Goal: Transaction & Acquisition: Obtain resource

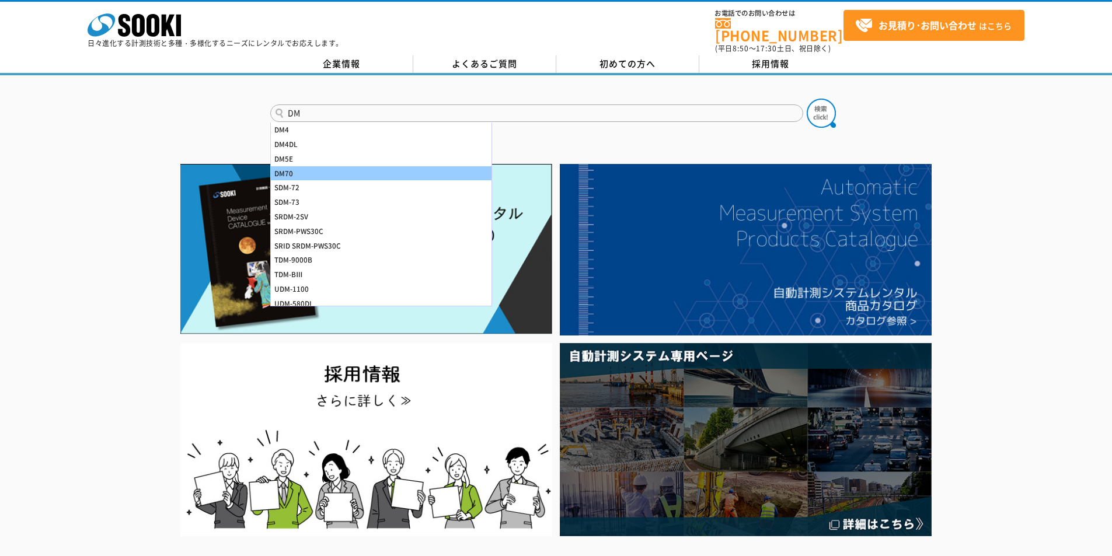
click at [406, 166] on div "DM70" at bounding box center [381, 173] width 221 height 15
type input "DM70"
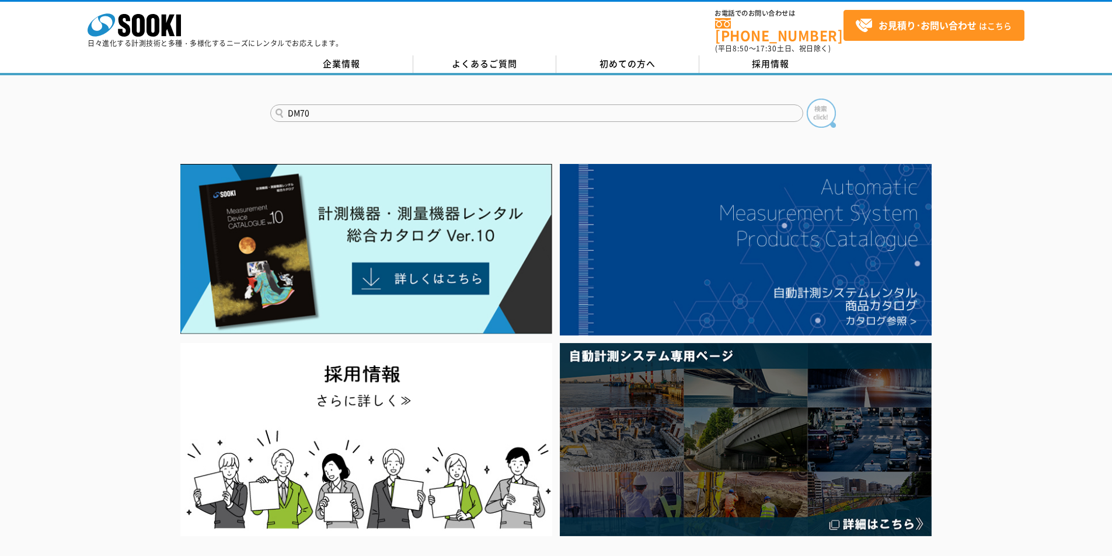
click at [823, 105] on img at bounding box center [821, 113] width 29 height 29
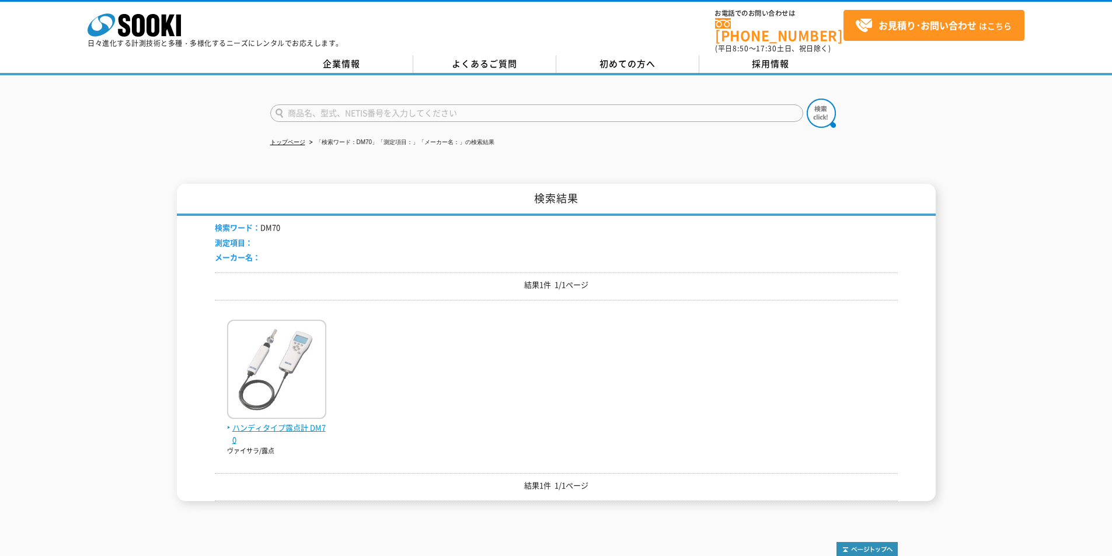
click at [280, 411] on img at bounding box center [276, 371] width 99 height 102
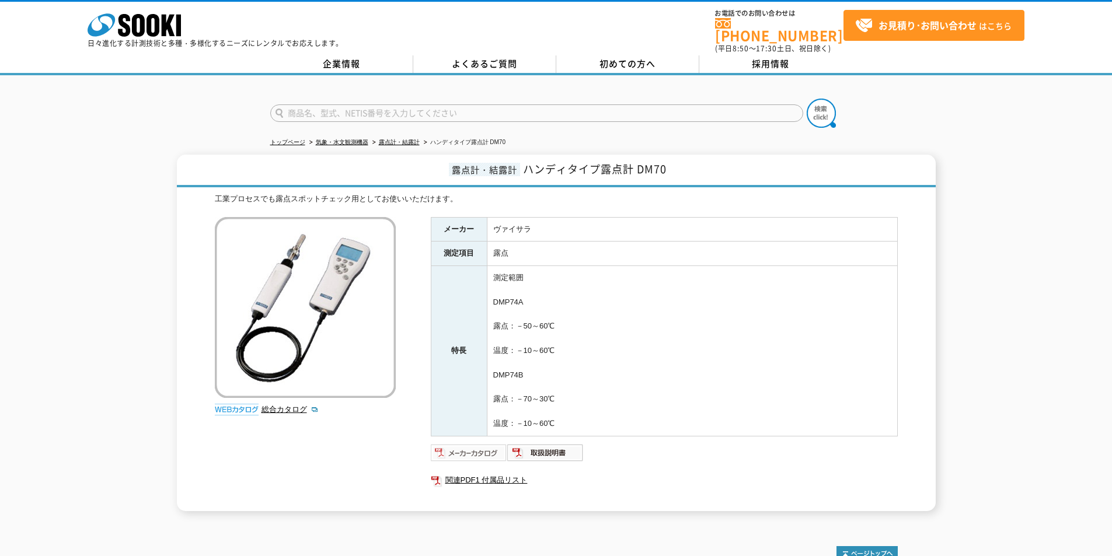
click at [465, 445] on img at bounding box center [469, 453] width 76 height 19
click at [179, 20] on rect at bounding box center [178, 26] width 5 height 22
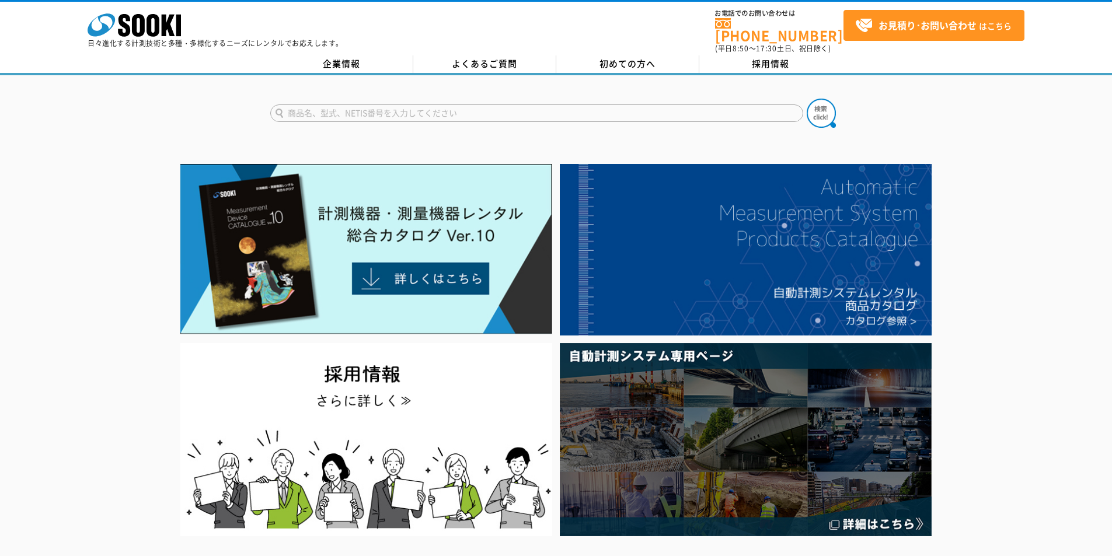
click at [413, 105] on input "text" at bounding box center [536, 114] width 533 height 18
type input "GP"
click at [807, 99] on button at bounding box center [821, 113] width 29 height 29
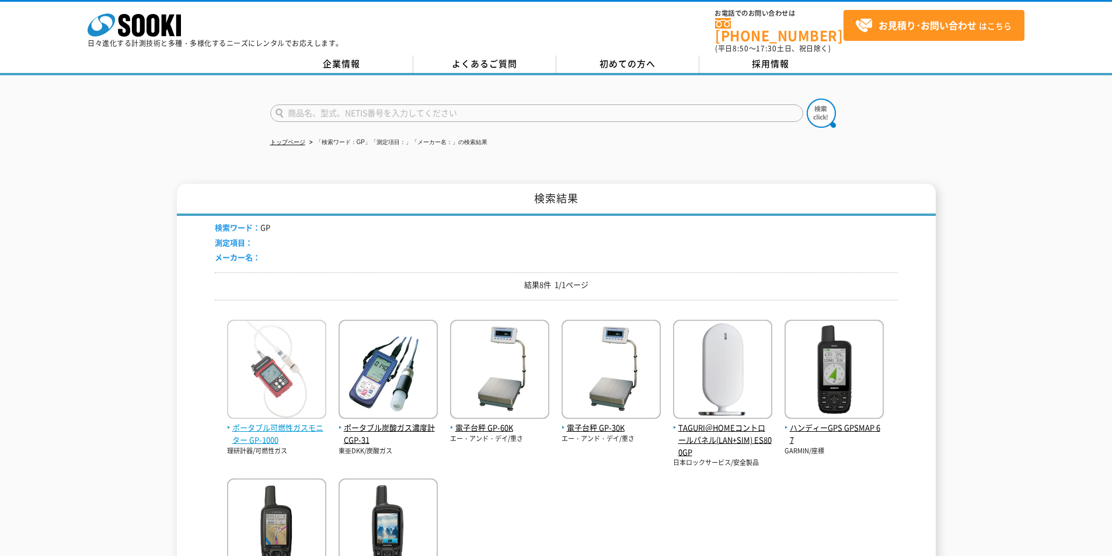
click at [249, 424] on span "ポータブル可燃性ガスモニター GP-1000" at bounding box center [276, 434] width 99 height 25
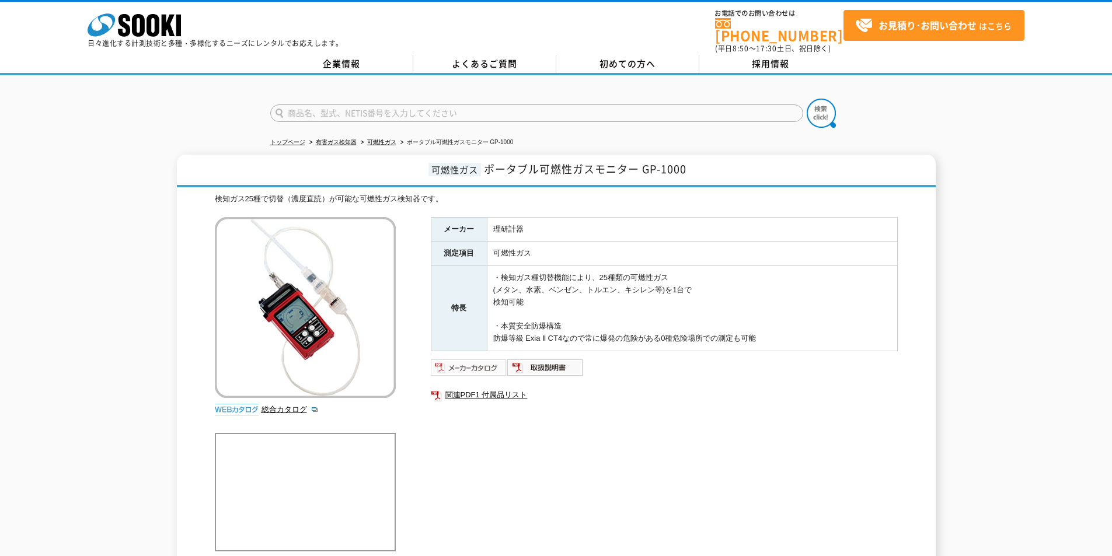
click at [489, 361] on img at bounding box center [469, 367] width 76 height 19
click at [162, 21] on polygon at bounding box center [168, 26] width 13 height 22
